Goal: Task Accomplishment & Management: Manage account settings

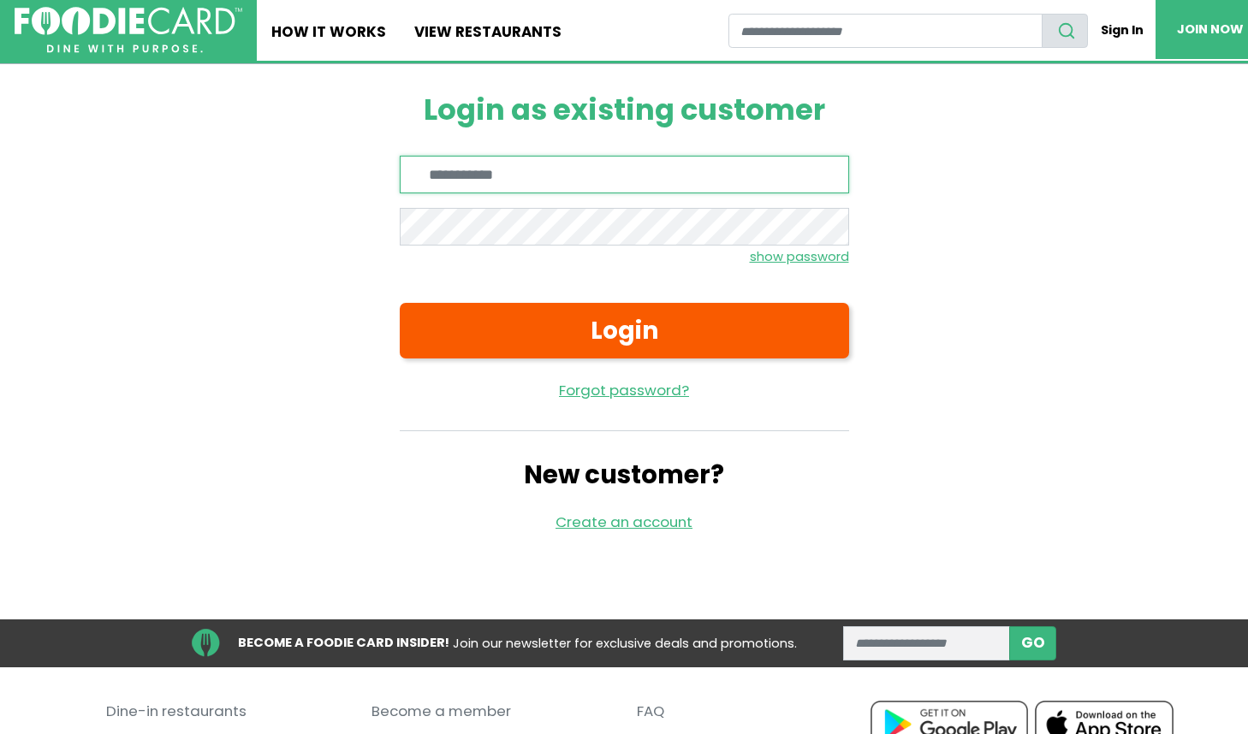
type input "**********"
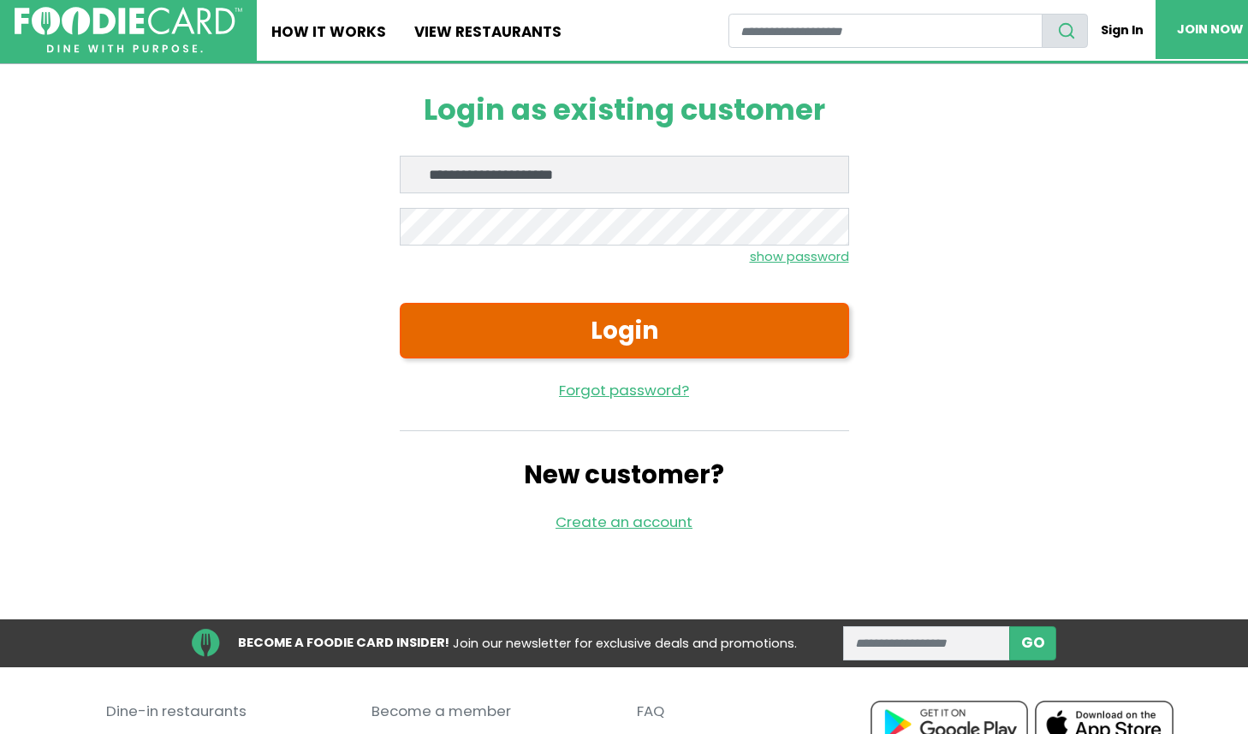
click at [603, 332] on button "Login" at bounding box center [624, 330] width 449 height 55
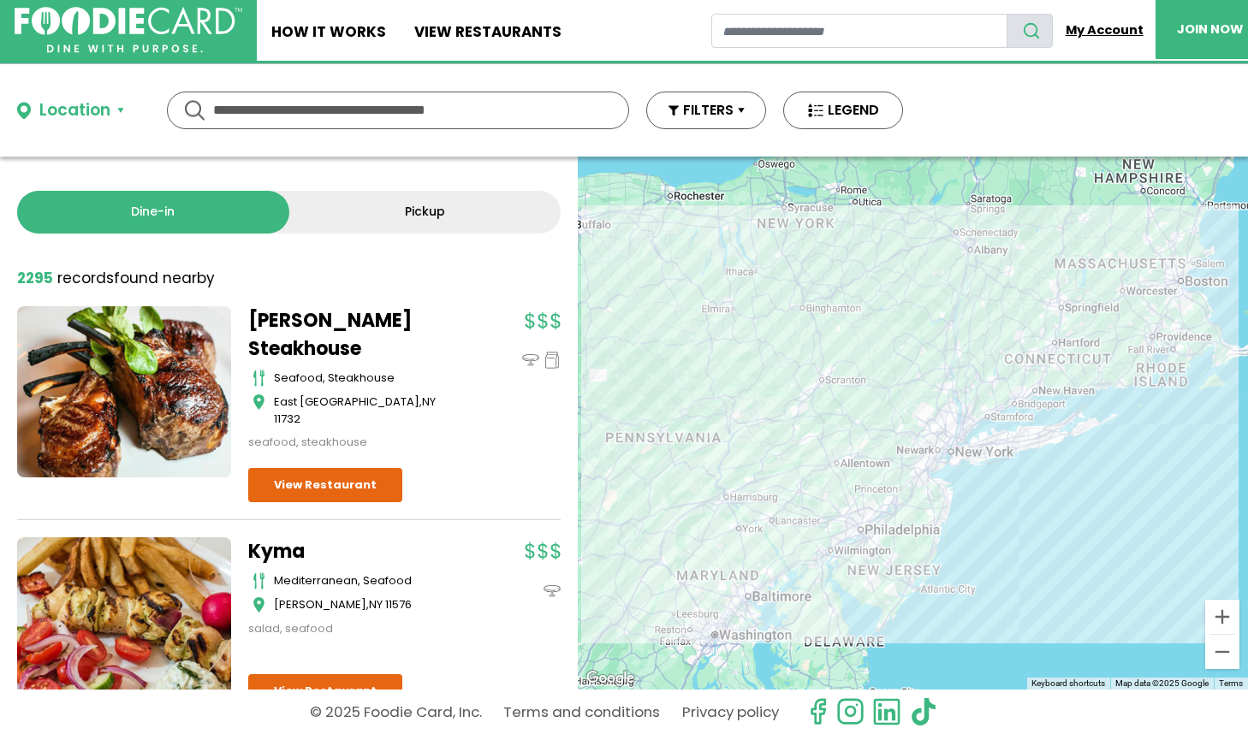
click at [1108, 33] on link "My Account" at bounding box center [1104, 30] width 103 height 33
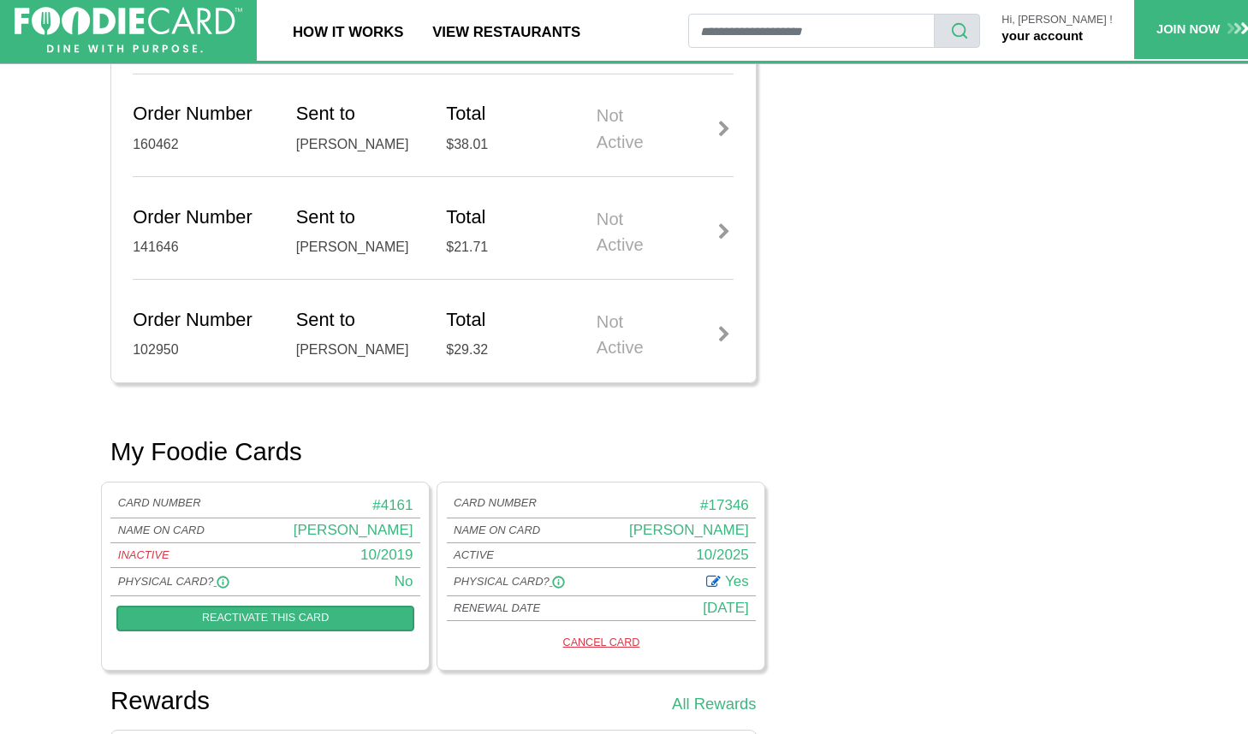
scroll to position [846, 0]
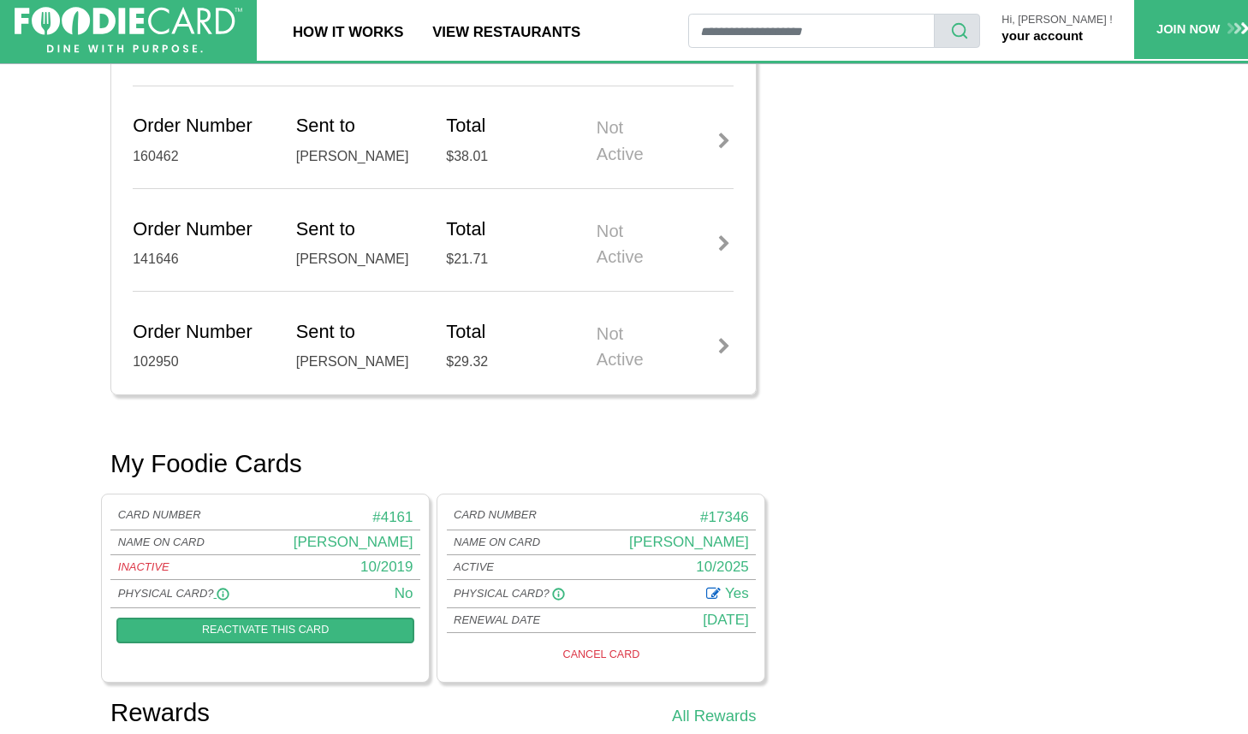
click at [659, 538] on span "MAIDA LILIAN" at bounding box center [689, 542] width 120 height 16
click at [342, 621] on link "Reactivate this card" at bounding box center [265, 631] width 298 height 26
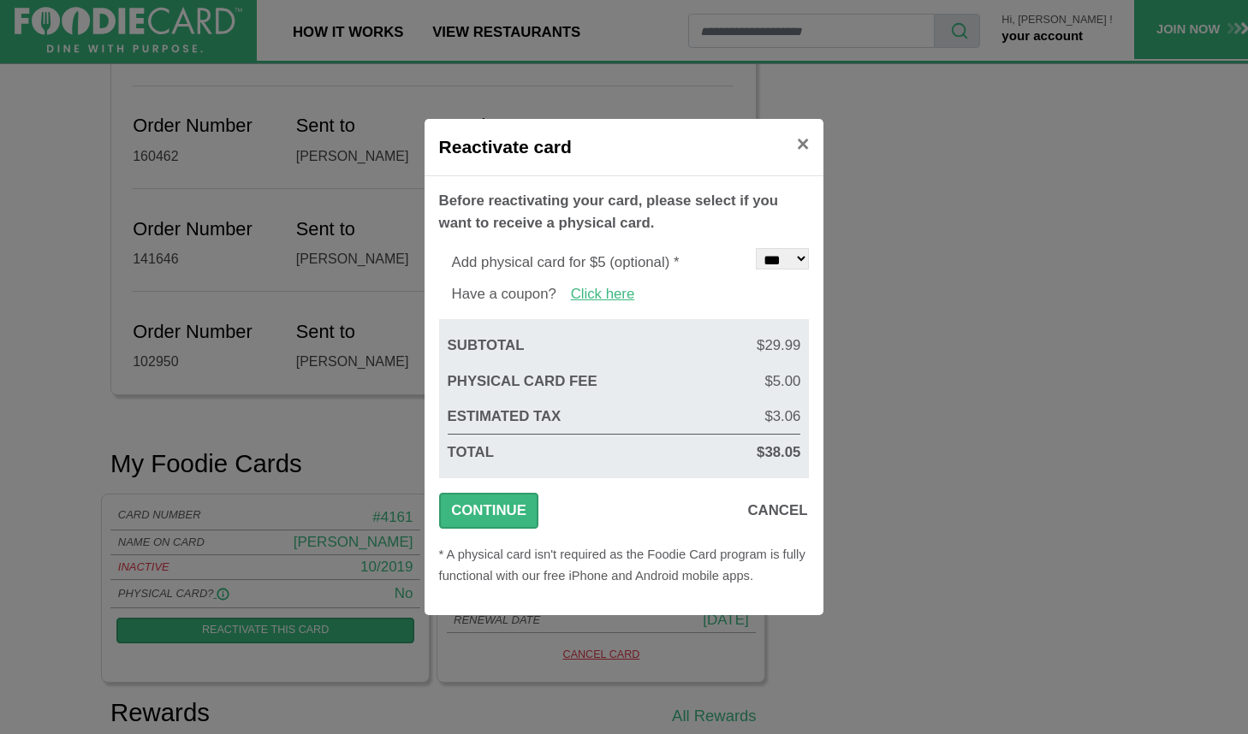
click at [614, 288] on link "Click here" at bounding box center [603, 294] width 64 height 16
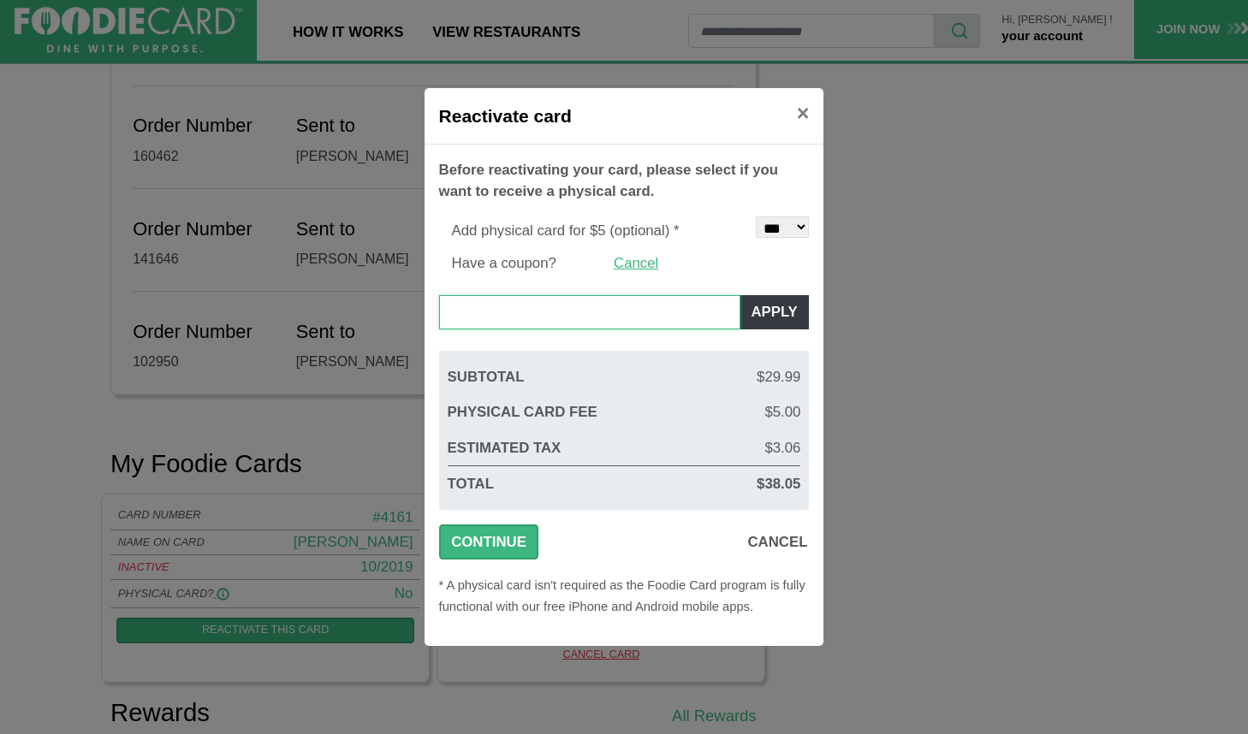
click at [532, 302] on input "text" at bounding box center [589, 312] width 301 height 34
paste input "**********"
type input "**********"
click at [772, 313] on button "Apply" at bounding box center [775, 312] width 70 height 34
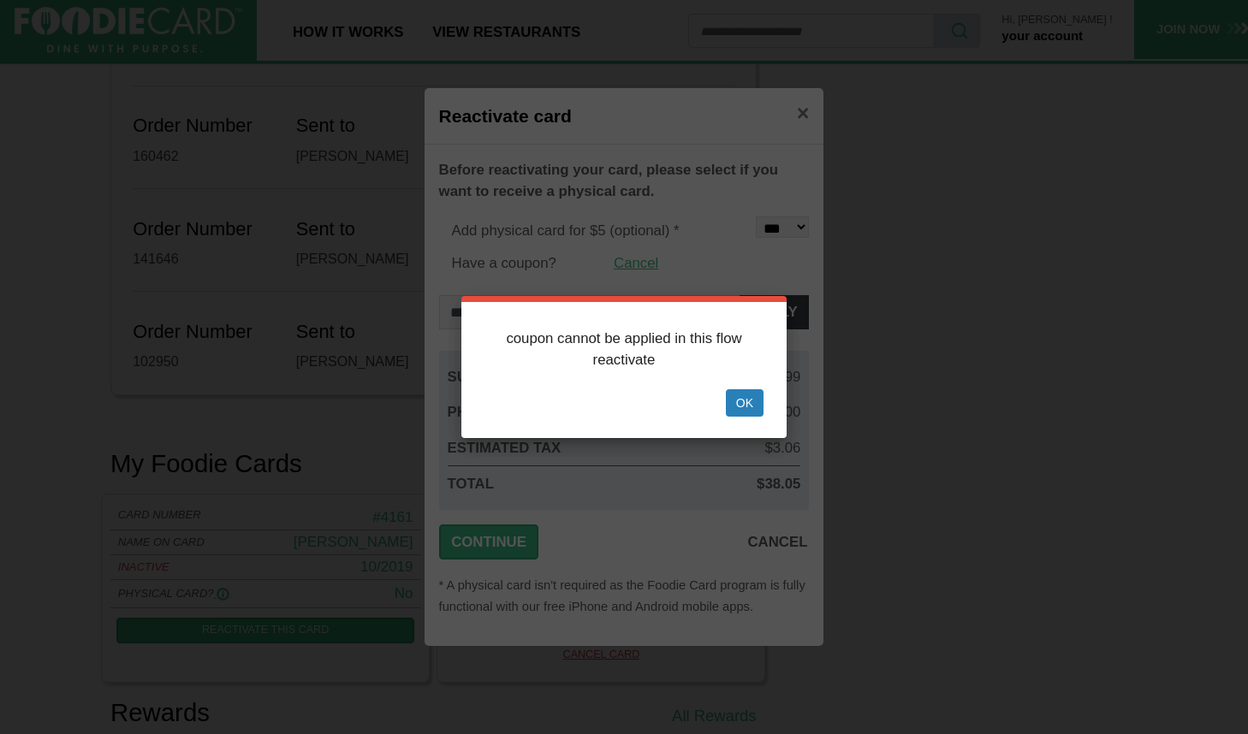
click at [758, 405] on button "Ok" at bounding box center [745, 402] width 38 height 27
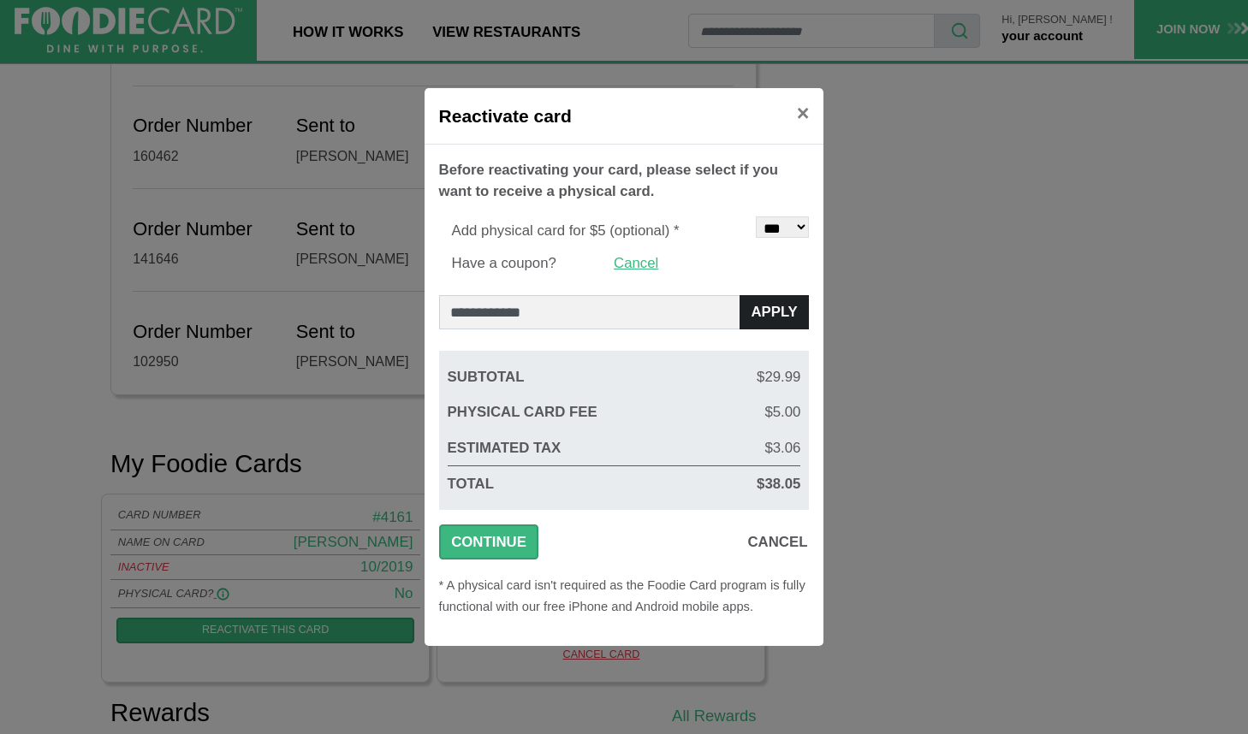
click at [785, 318] on button "Apply" at bounding box center [775, 312] width 70 height 34
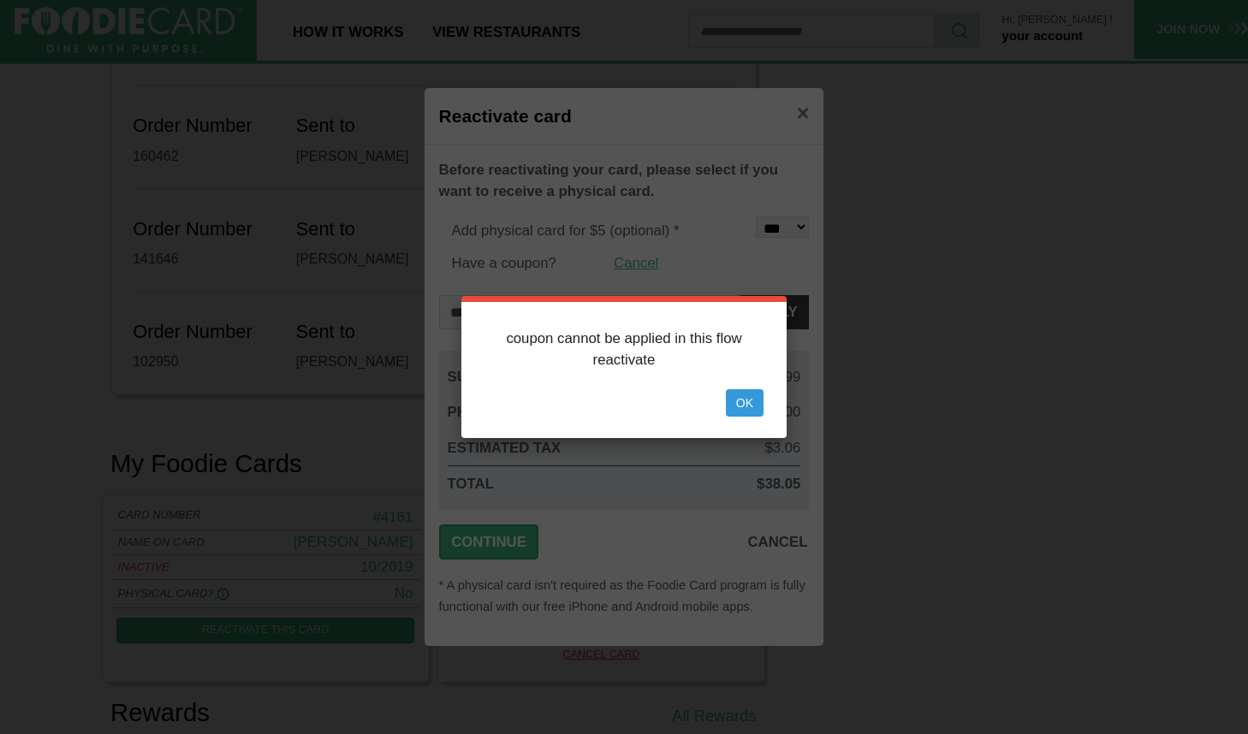
drag, startPoint x: 740, startPoint y: 399, endPoint x: 782, endPoint y: 291, distance: 115.7
click at [743, 395] on button "Ok" at bounding box center [745, 402] width 38 height 27
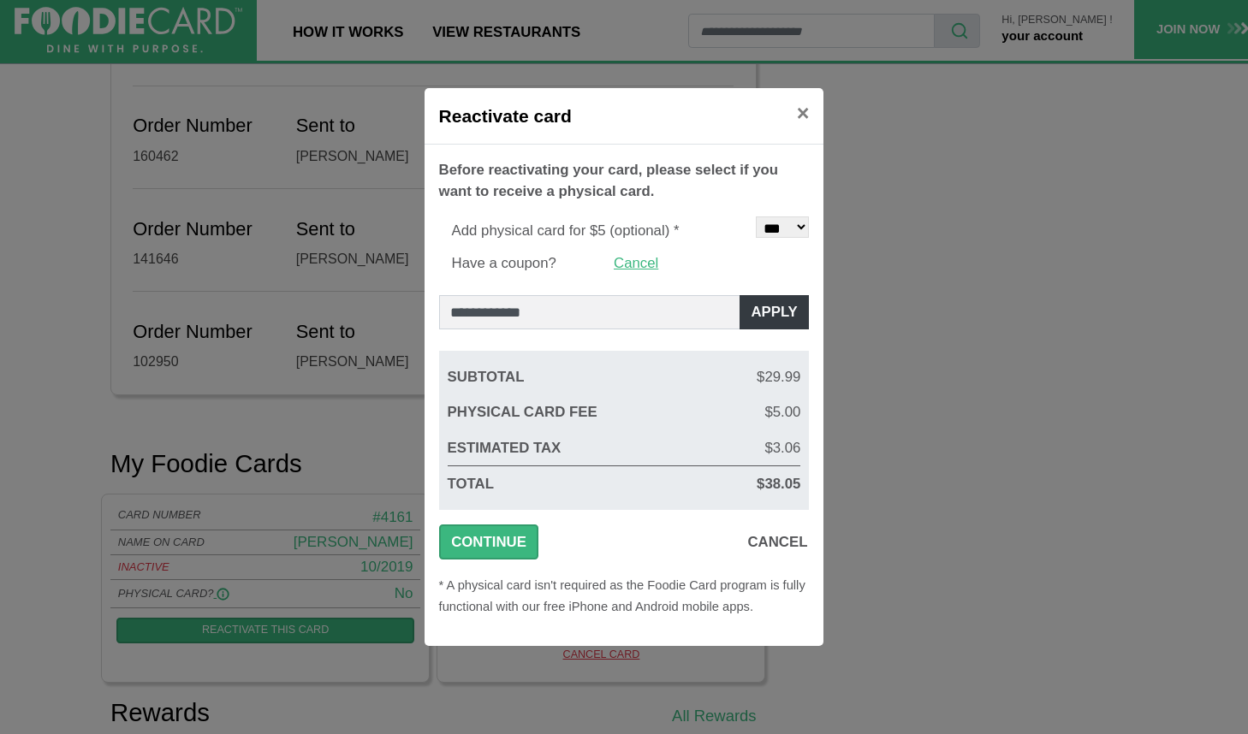
select select "*"
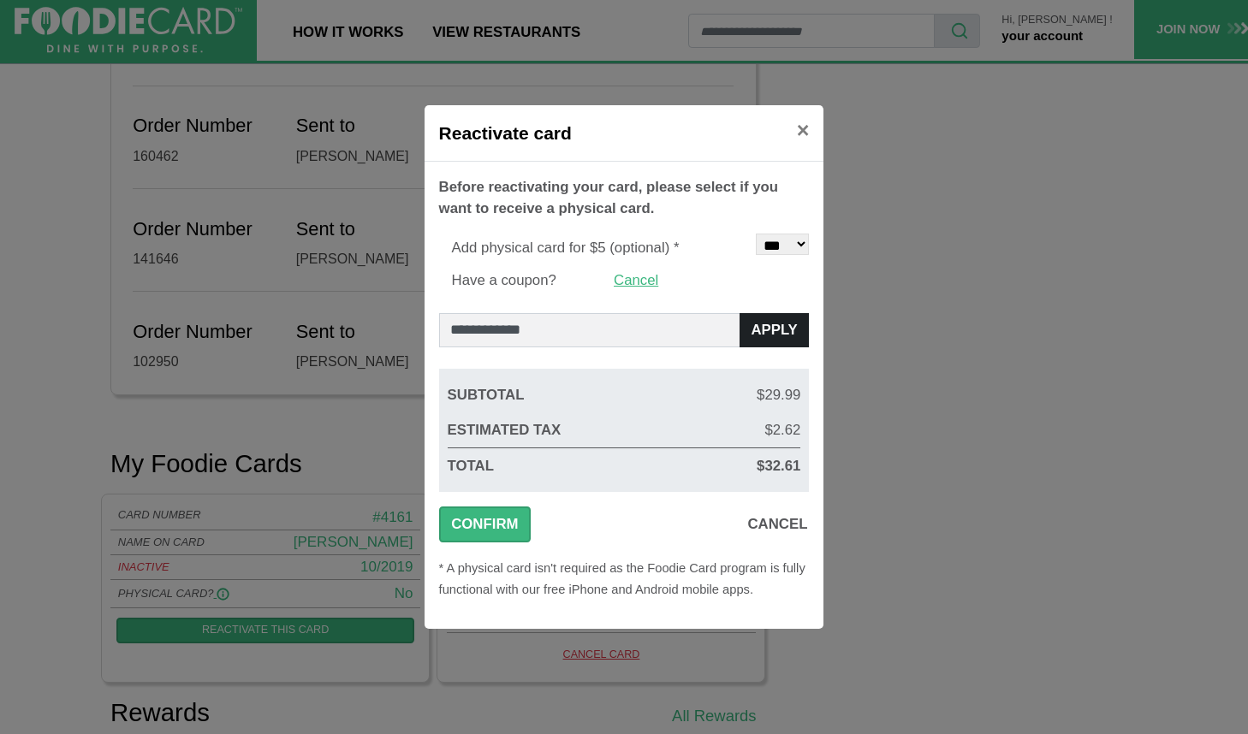
click at [785, 327] on button "Apply" at bounding box center [775, 330] width 70 height 34
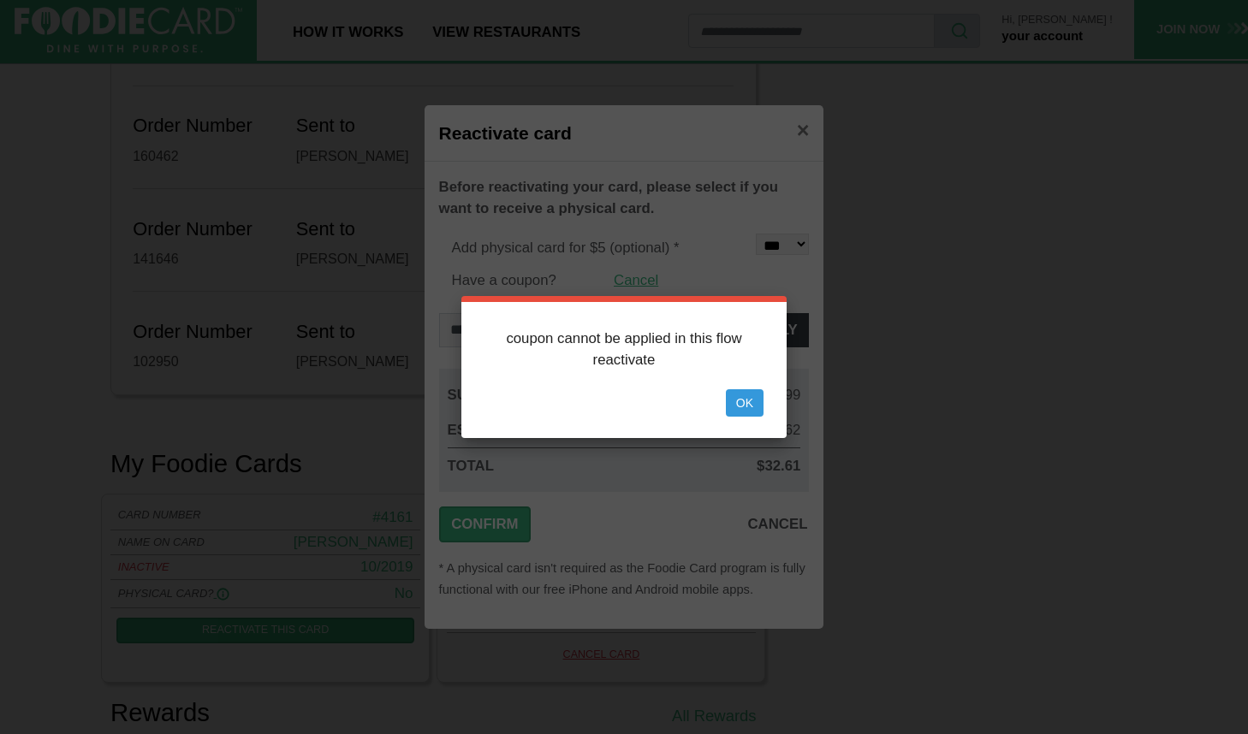
click at [811, 132] on div "× coupon cannot be applied in this flow reactivate Ok" at bounding box center [624, 367] width 1248 height 734
drag, startPoint x: 747, startPoint y: 402, endPoint x: 760, endPoint y: 386, distance: 20.7
click at [749, 401] on button "Ok" at bounding box center [745, 402] width 38 height 27
